Goal: Use online tool/utility: Utilize a website feature to perform a specific function

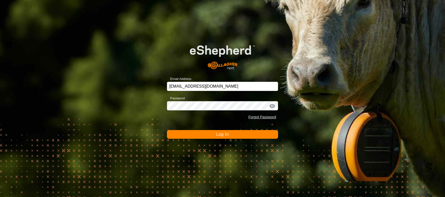
click at [244, 137] on button "Log In" at bounding box center [222, 134] width 111 height 9
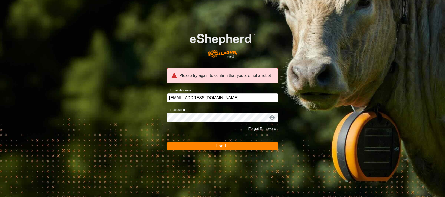
click at [248, 147] on button "Log In" at bounding box center [222, 145] width 111 height 9
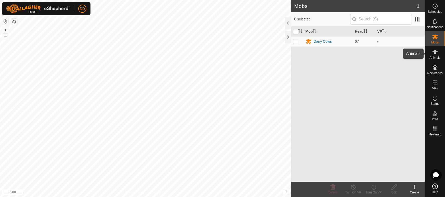
click at [431, 52] on es-animals-svg-icon at bounding box center [434, 52] width 9 height 8
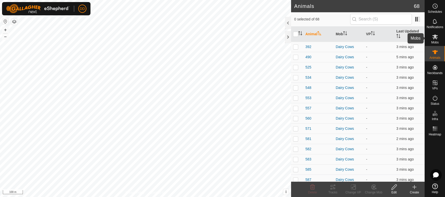
click at [437, 32] on div "Mobs" at bounding box center [435, 38] width 20 height 15
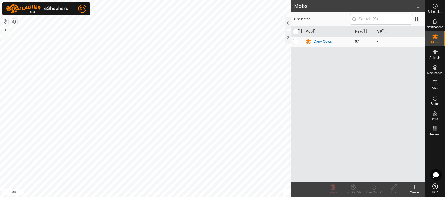
click at [297, 41] on p-checkbox at bounding box center [295, 41] width 5 height 4
click at [374, 190] on div "Turn On VP" at bounding box center [373, 192] width 20 height 5
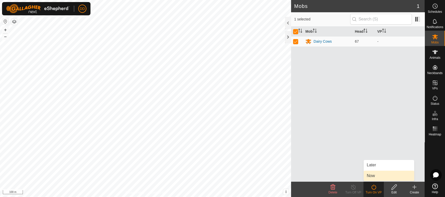
click at [365, 177] on link "Now" at bounding box center [389, 175] width 50 height 10
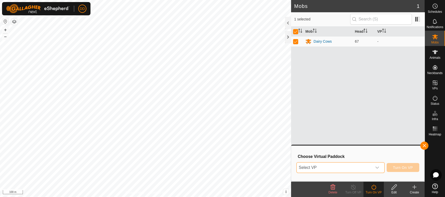
click at [357, 167] on span "Select VP" at bounding box center [334, 167] width 75 height 10
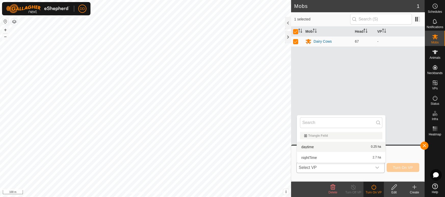
click at [348, 147] on li "daytime 0.25 ha" at bounding box center [341, 146] width 88 height 10
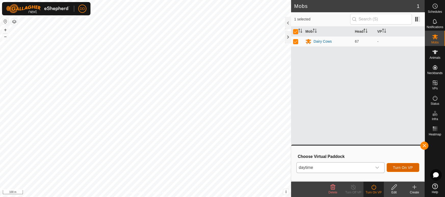
click at [404, 169] on button "Turn On VP" at bounding box center [403, 167] width 33 height 9
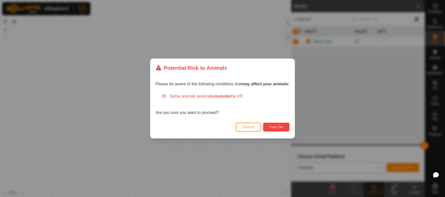
click at [275, 126] on span "Turn On" at bounding box center [276, 127] width 14 height 4
